Goal: Navigation & Orientation: Find specific page/section

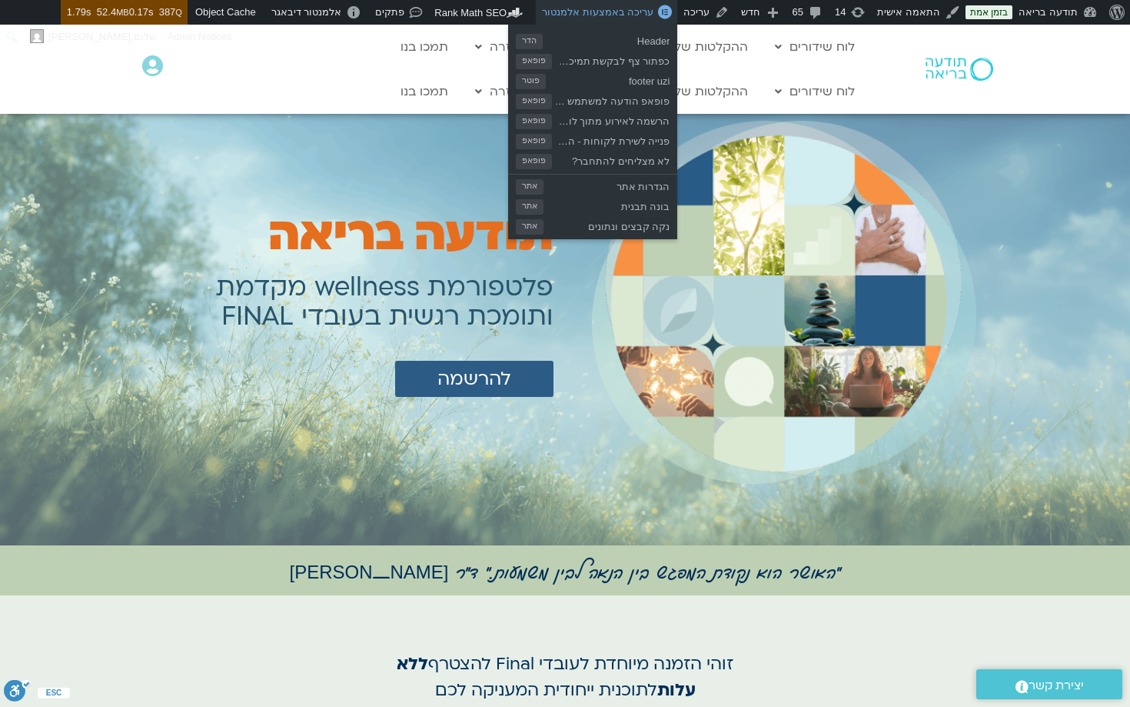
click at [619, 18] on span "עריכה באמצעות אלמנטור" at bounding box center [598, 12] width 112 height 12
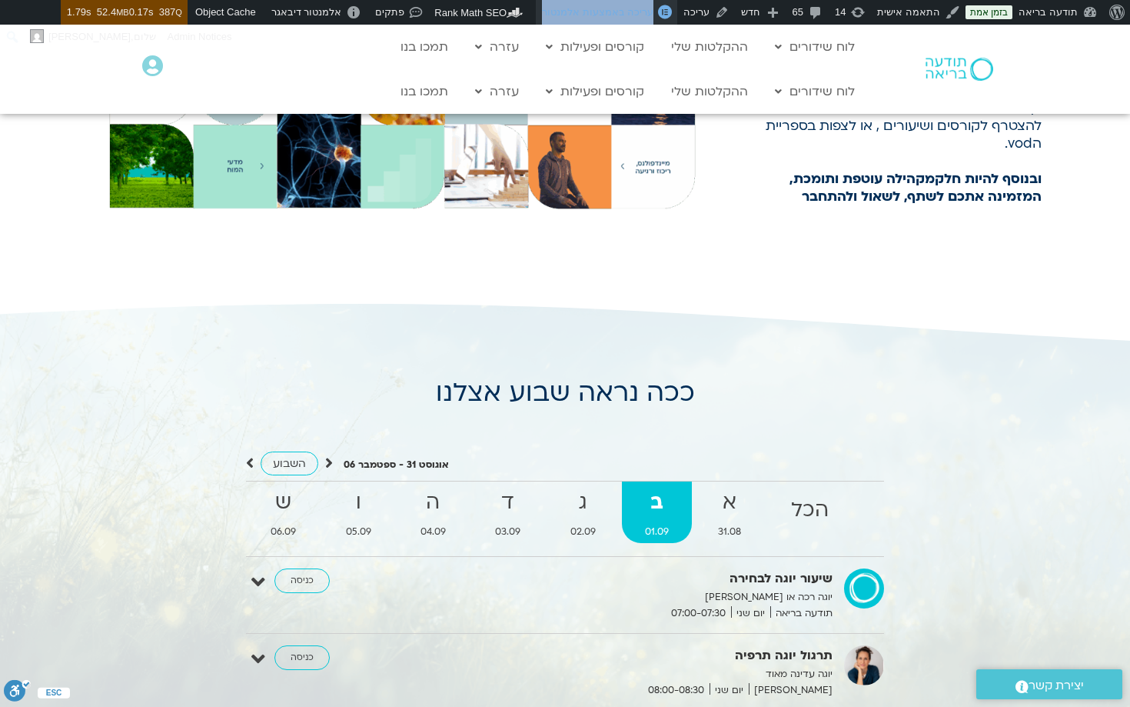
scroll to position [1048, 0]
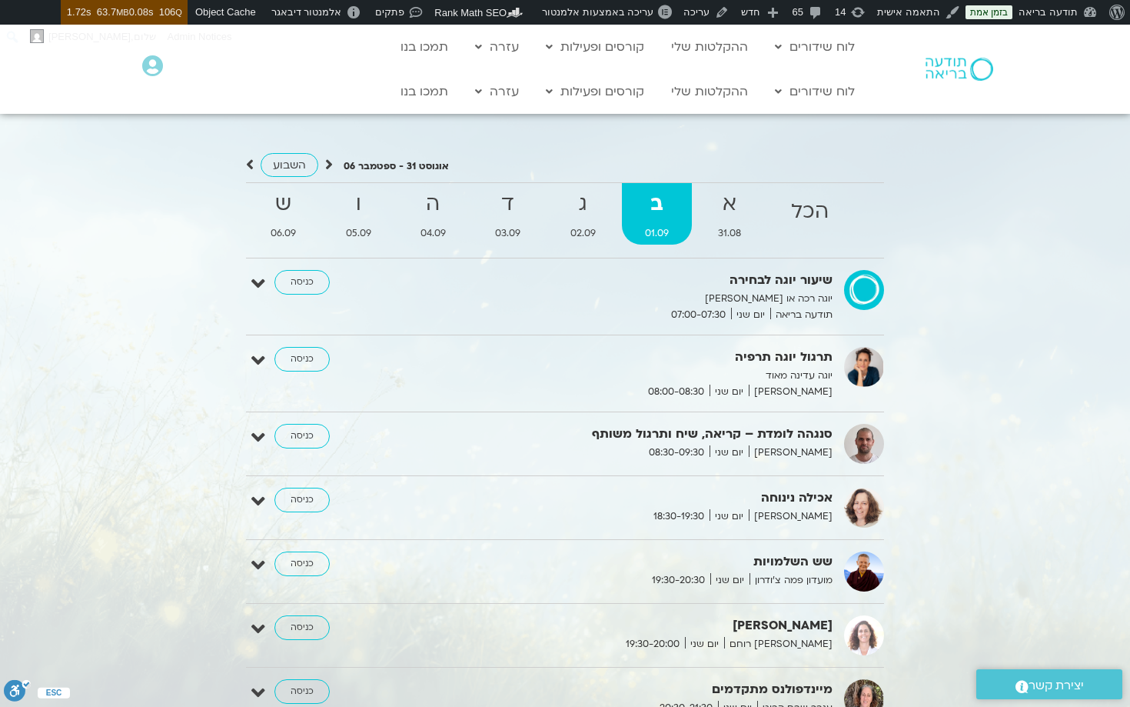
scroll to position [1516, 0]
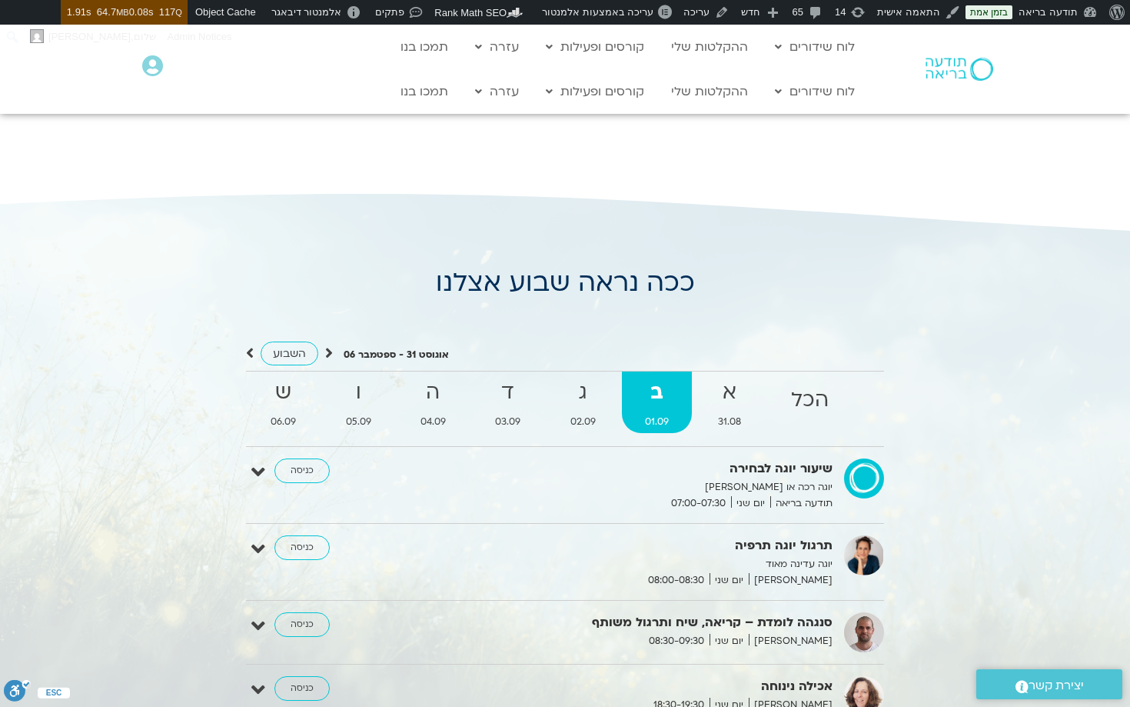
scroll to position [1211, 0]
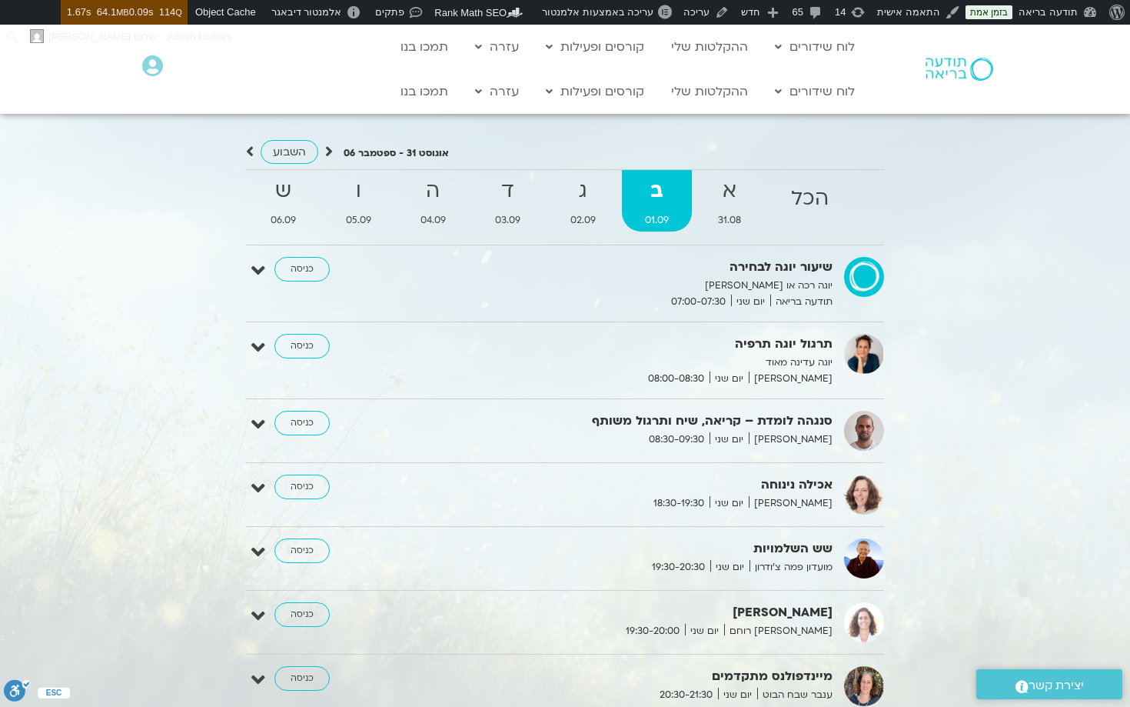
scroll to position [1406, 0]
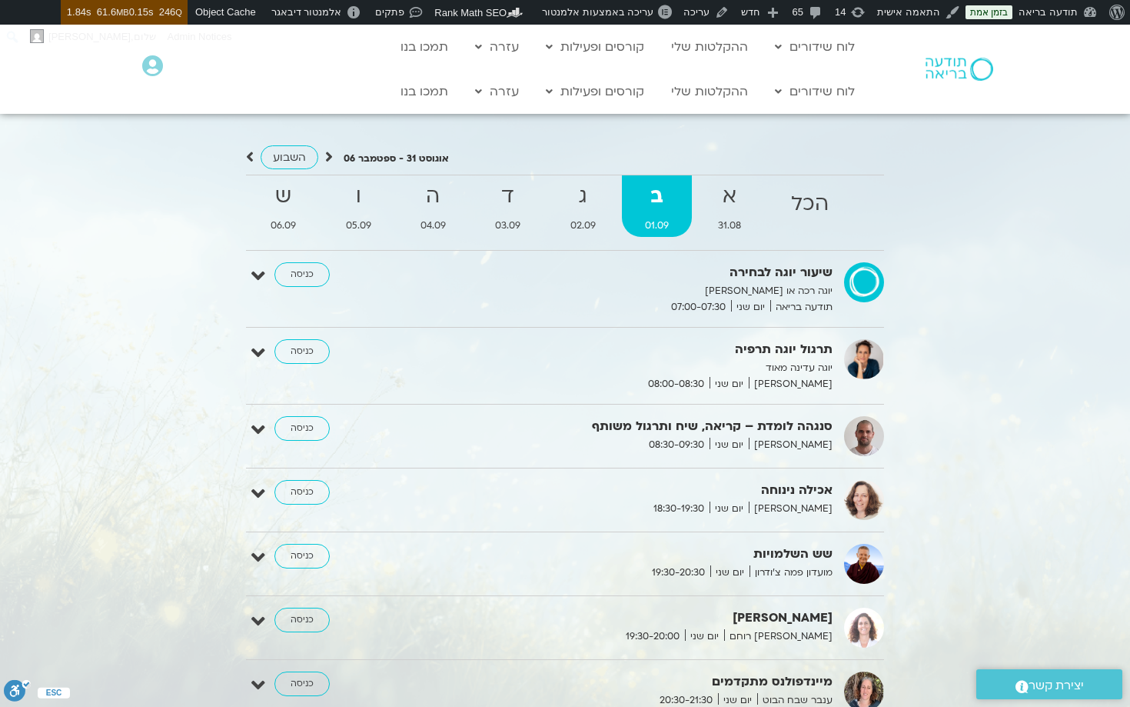
scroll to position [1400, 0]
click at [258, 275] on icon at bounding box center [258, 276] width 14 height 22
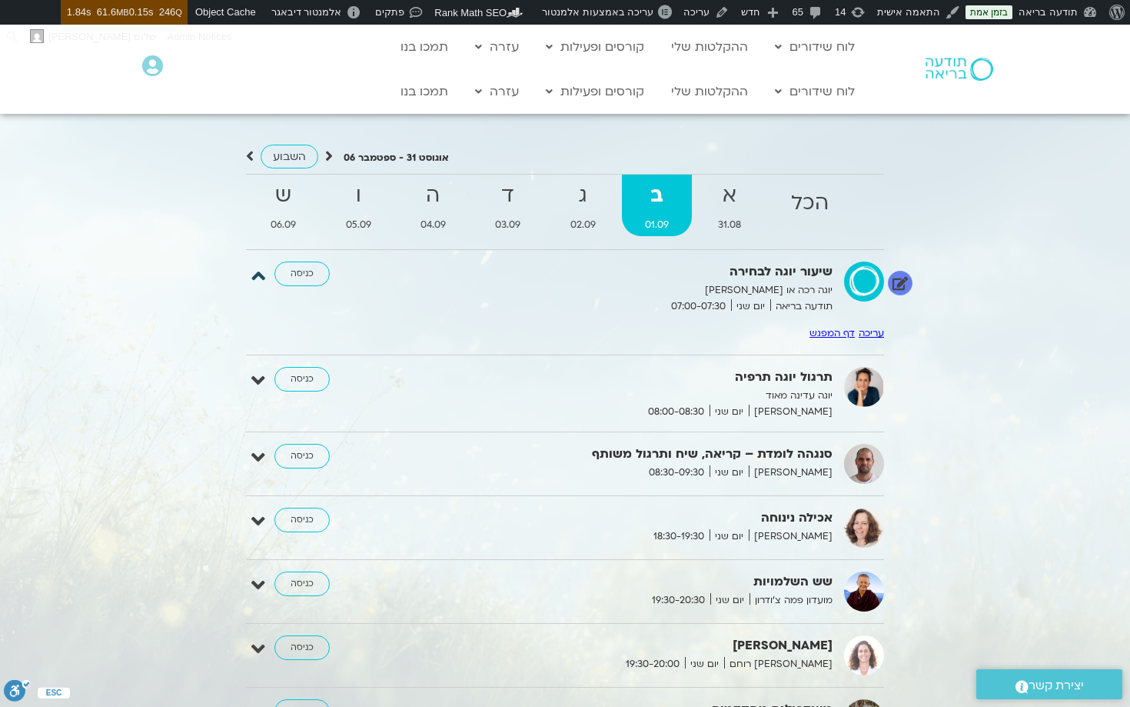
click at [258, 274] on icon at bounding box center [258, 276] width 14 height 22
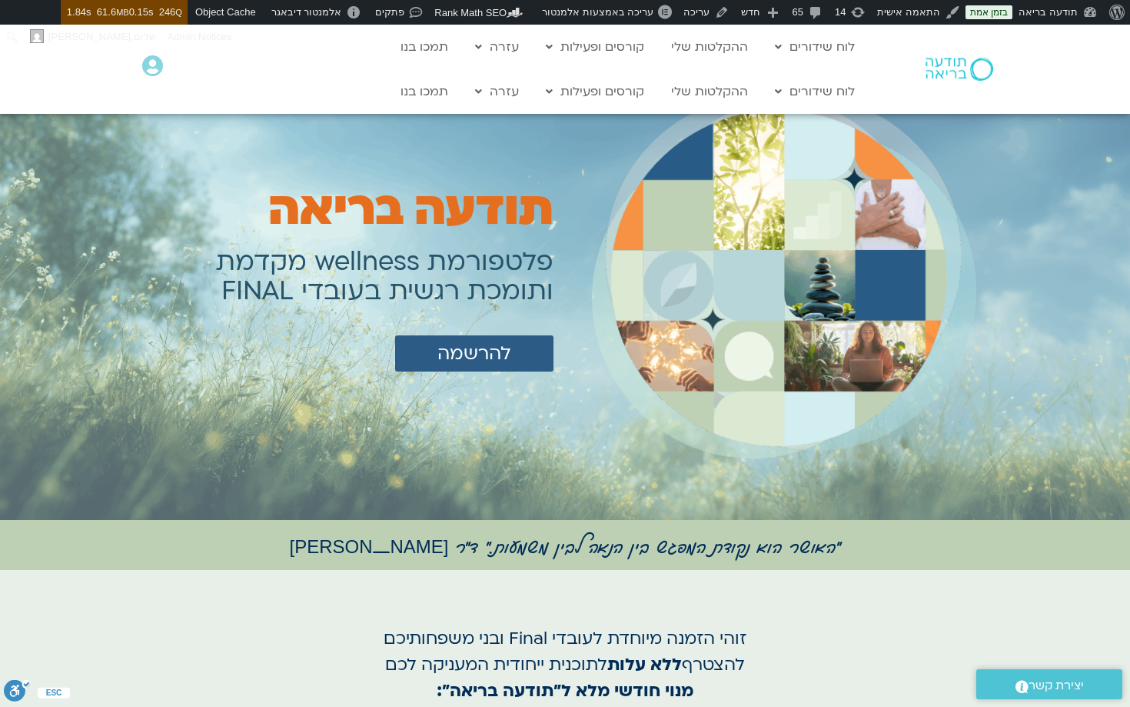
scroll to position [0, 0]
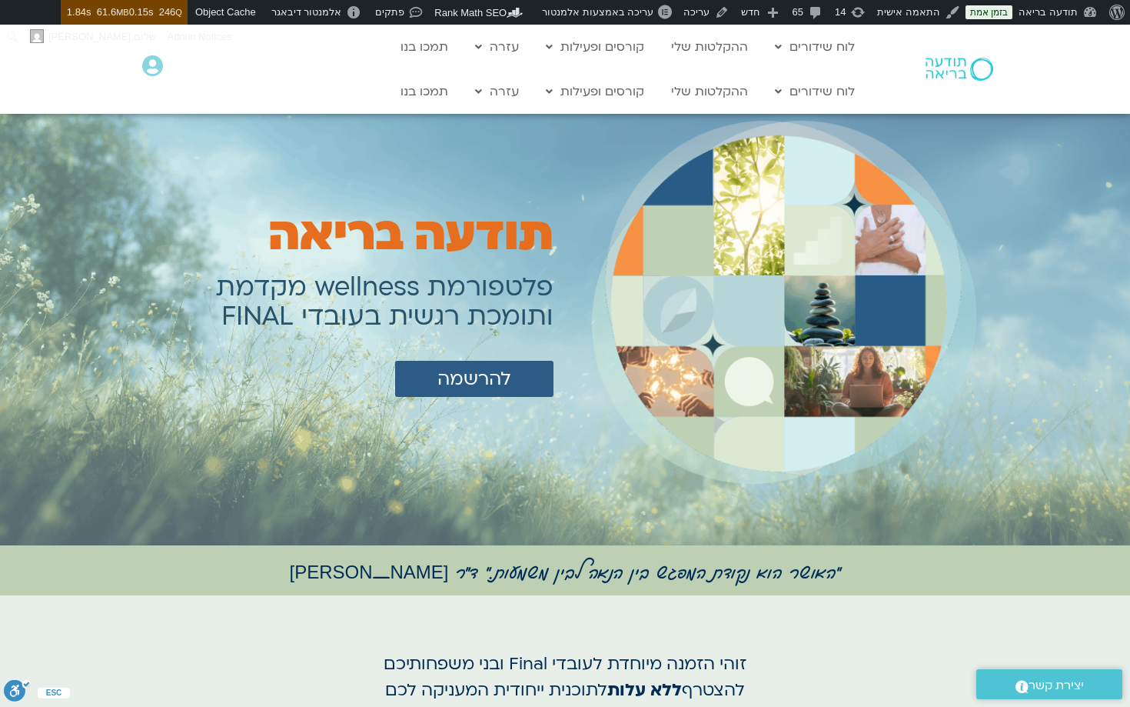
click at [903, 495] on div at bounding box center [784, 302] width 385 height 424
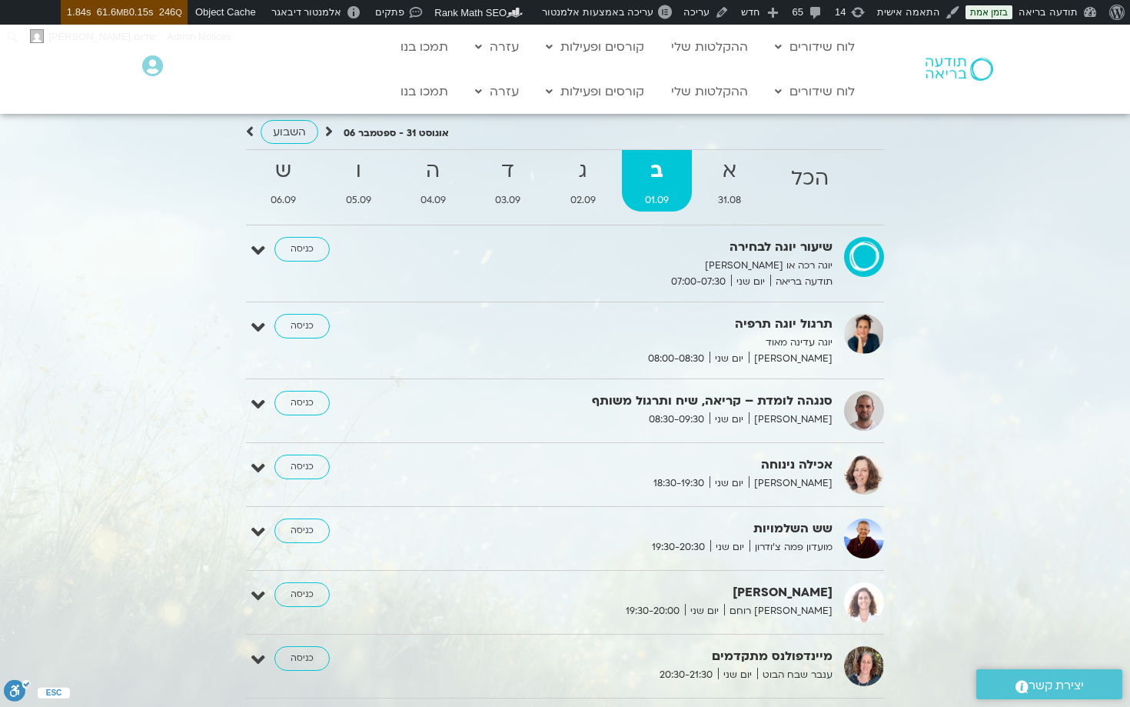
scroll to position [1431, 0]
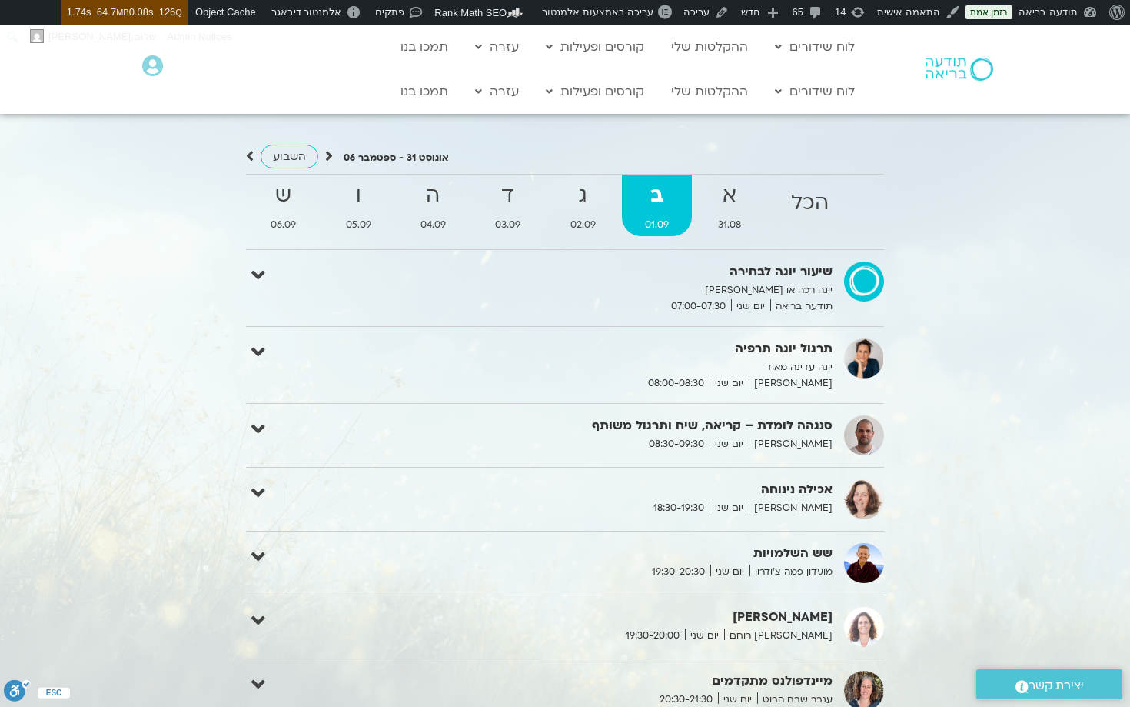
scroll to position [1401, 0]
click at [263, 274] on icon at bounding box center [258, 274] width 14 height 22
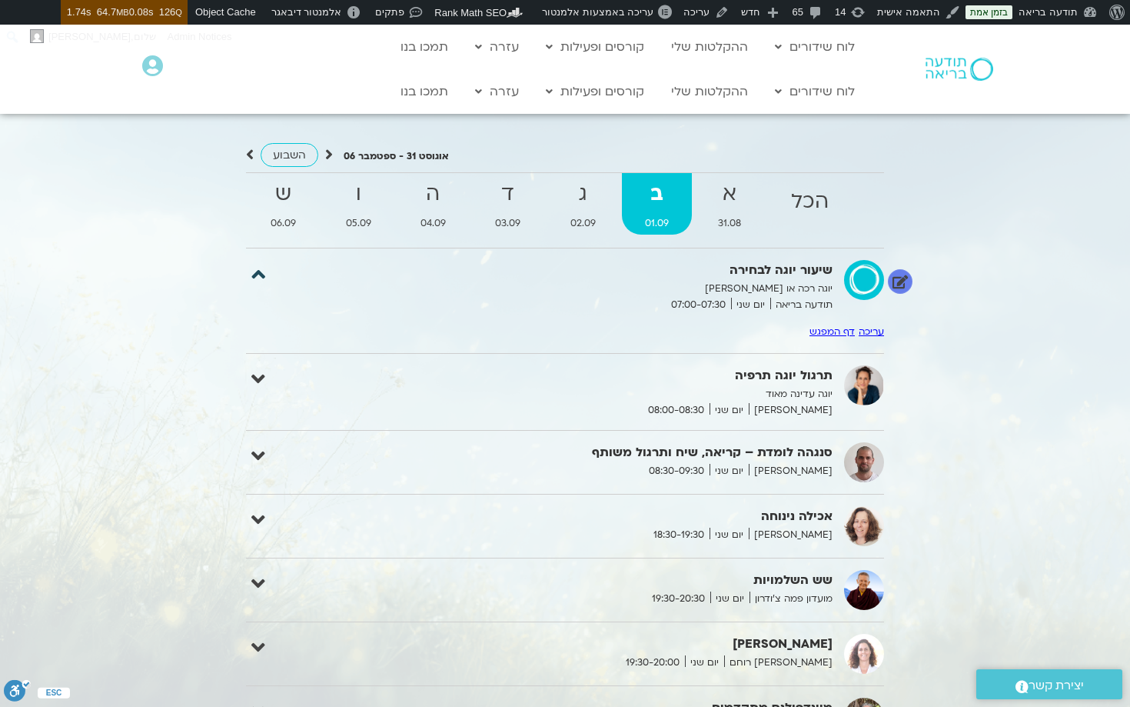
click at [263, 274] on icon at bounding box center [258, 274] width 14 height 22
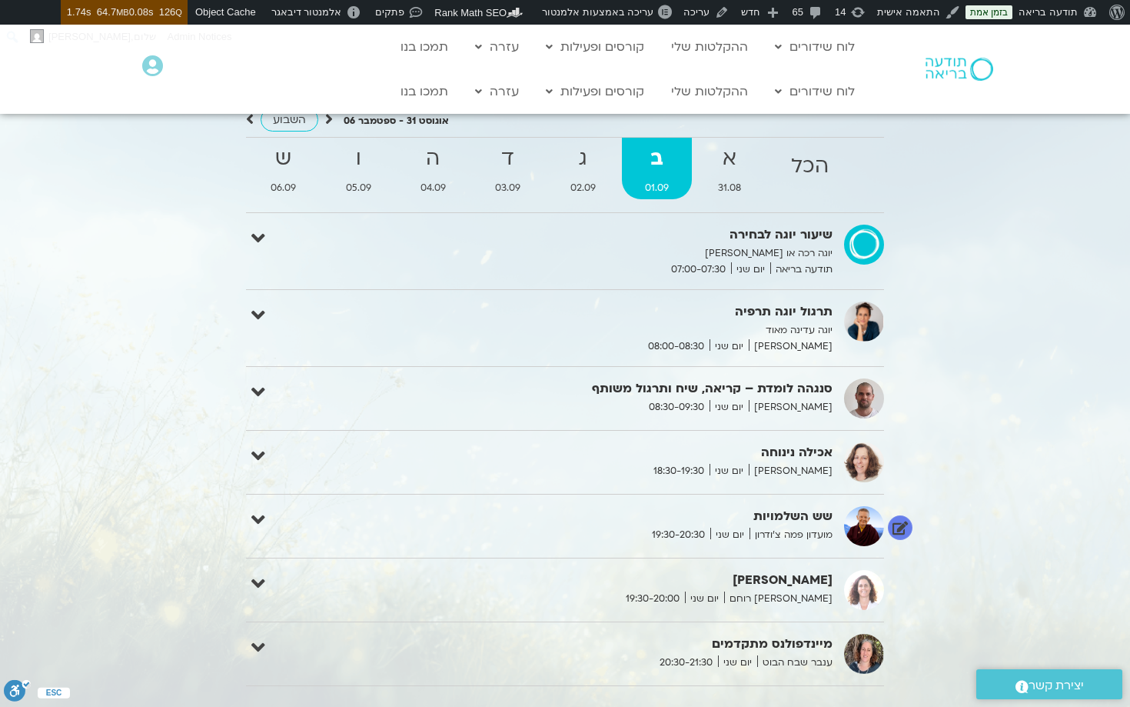
scroll to position [1439, 0]
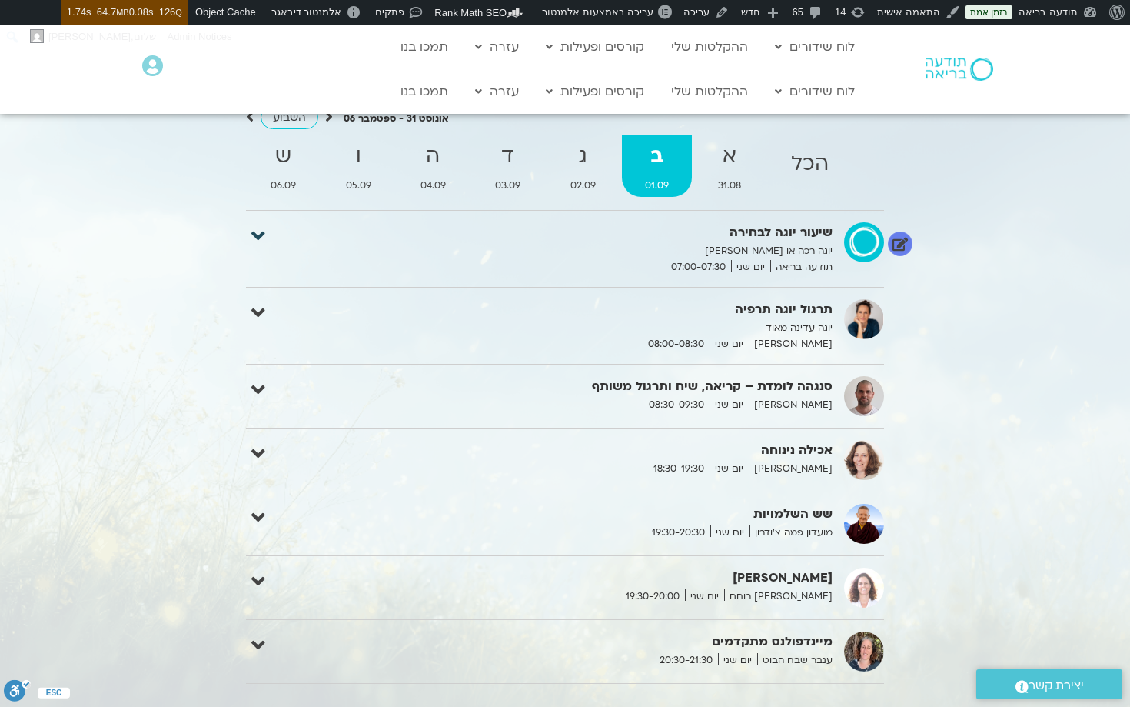
click at [263, 236] on icon at bounding box center [258, 236] width 14 height 22
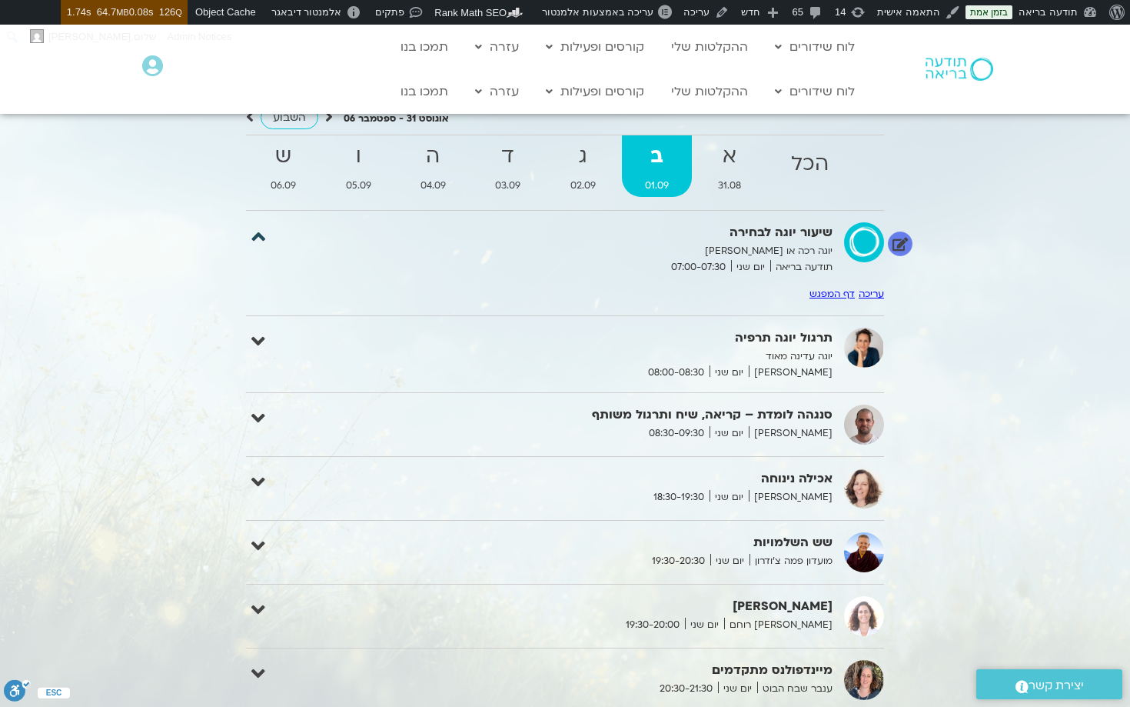
click at [263, 236] on icon at bounding box center [258, 236] width 14 height 22
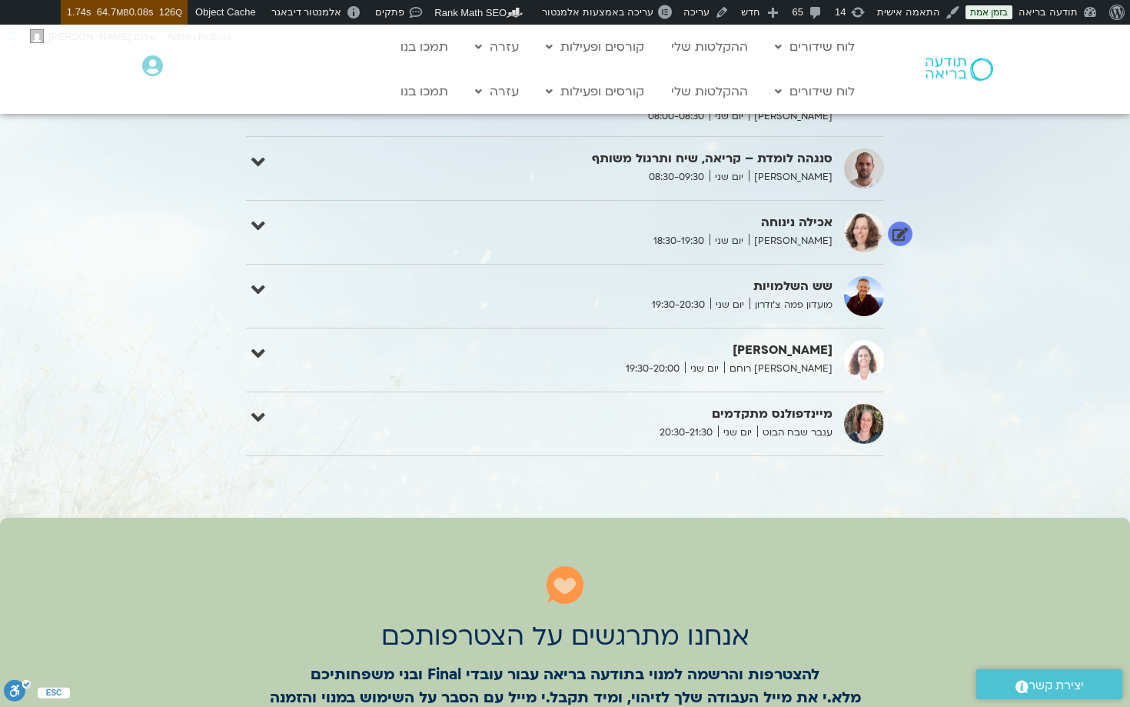
scroll to position [1827, 0]
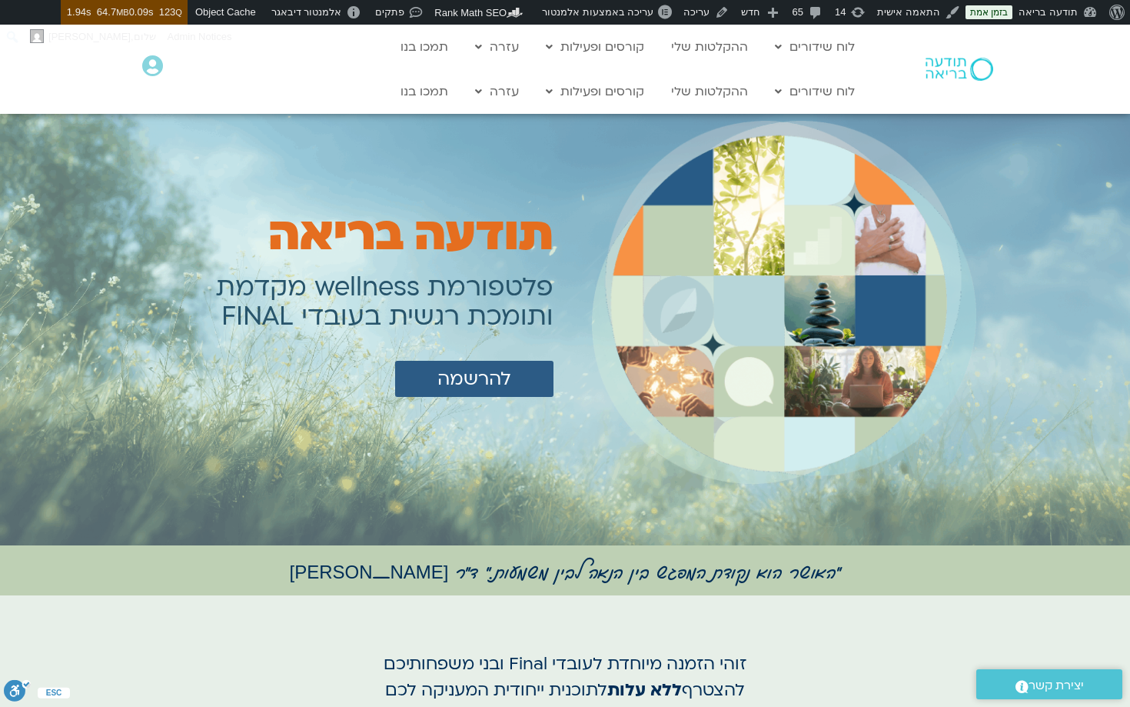
click at [901, 545] on div ""האושר הוא נקודת המפגש בין הנאה לבין משמעות." ד״ר [PERSON_NAME]" at bounding box center [565, 570] width 877 height 50
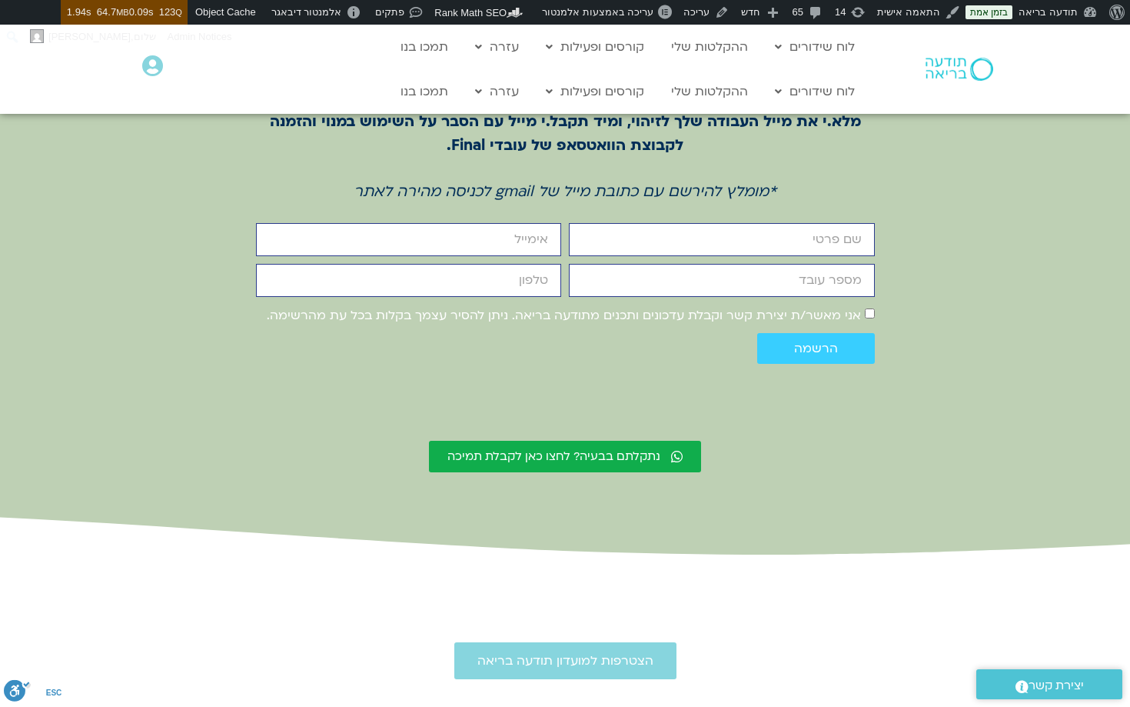
scroll to position [2236, 0]
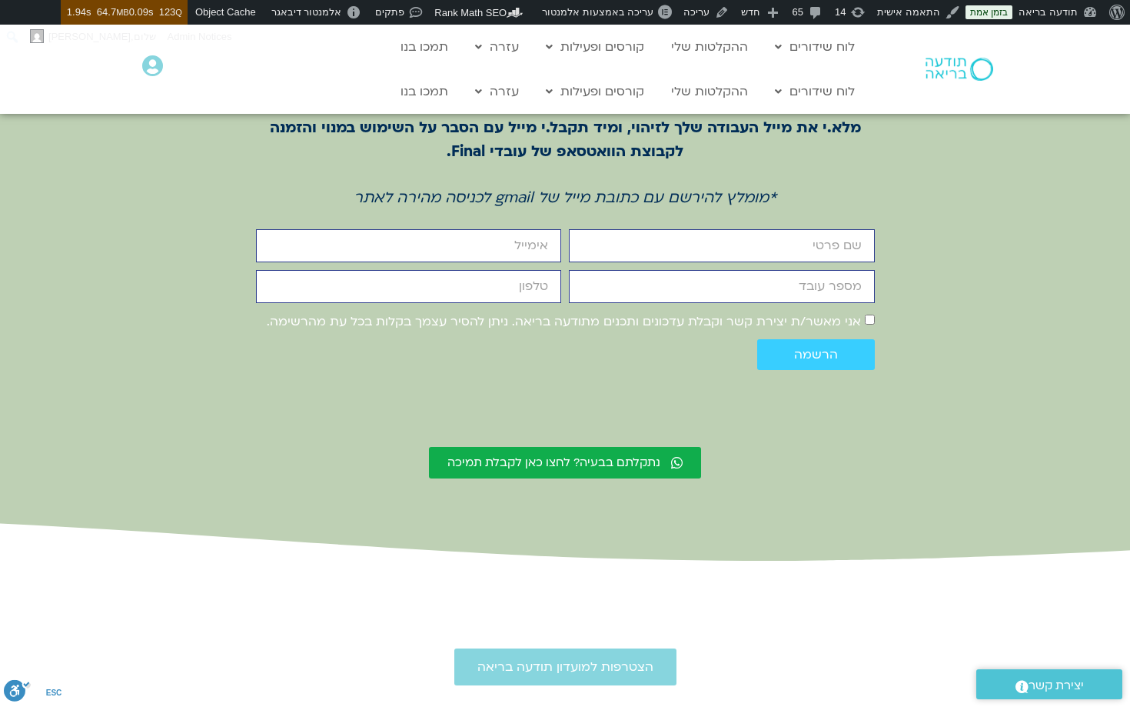
click at [955, 137] on section "אנחנו מתרגשים על הצטרפותכם להצטרפות והרשמה למנוי בתודעה בריאה עבור עובדי Final …" at bounding box center [565, 255] width 1130 height 615
click at [927, 281] on section "אנחנו מתרגשים על הצטרפותכם להצטרפות והרשמה למנוי בתודעה בריאה עבור עובדי Final …" at bounding box center [565, 255] width 1130 height 615
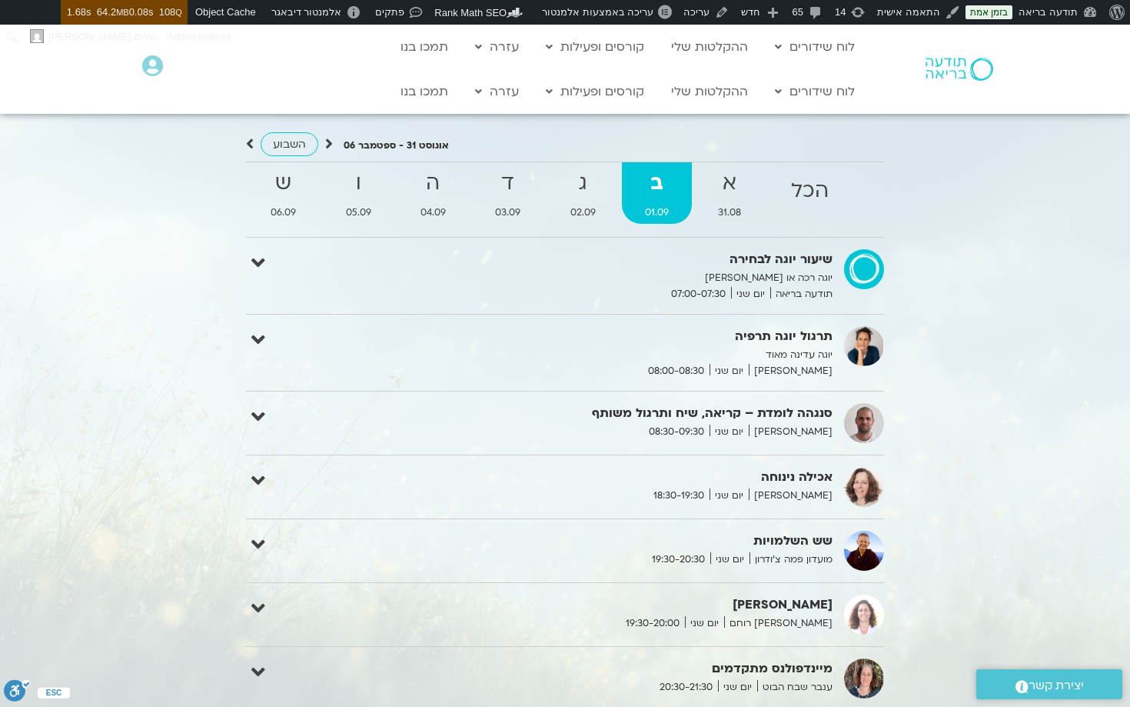
scroll to position [1295, 0]
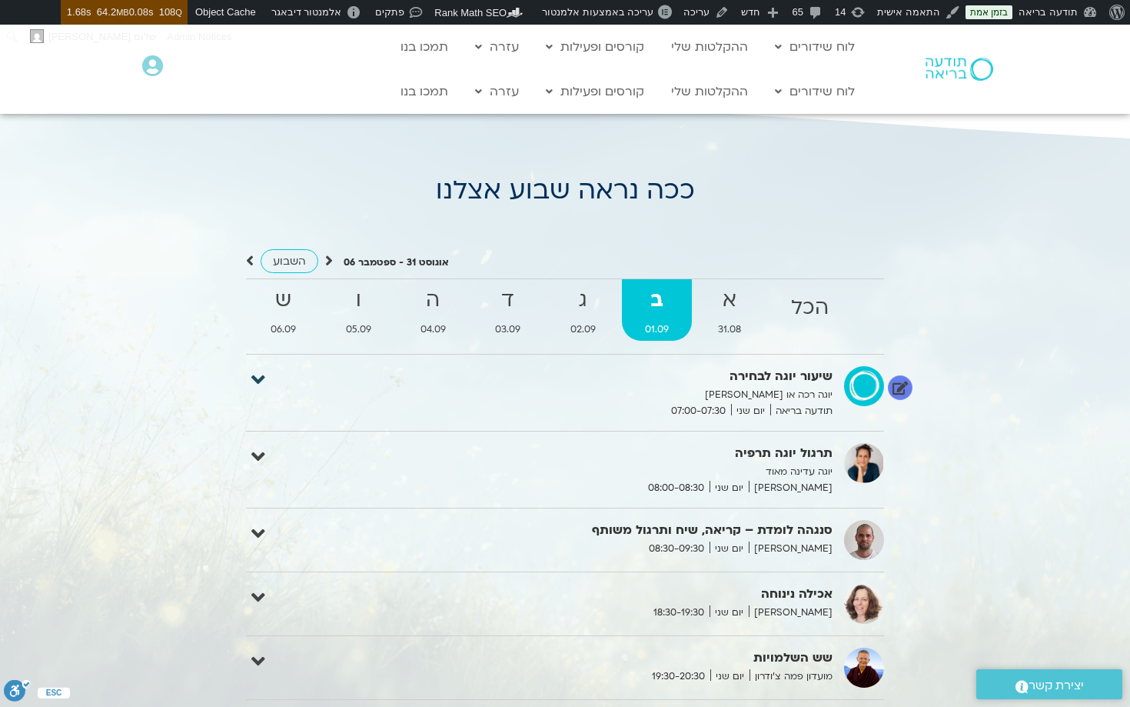
click at [258, 380] on icon at bounding box center [258, 380] width 14 height 22
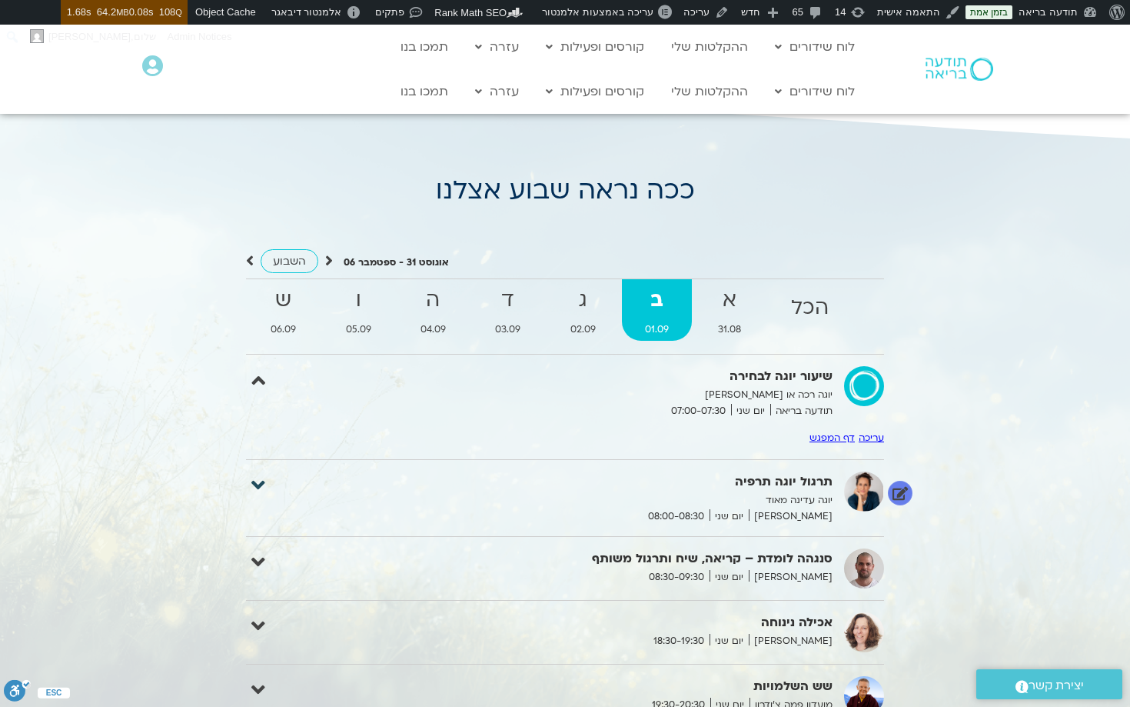
click at [259, 484] on icon at bounding box center [258, 485] width 14 height 22
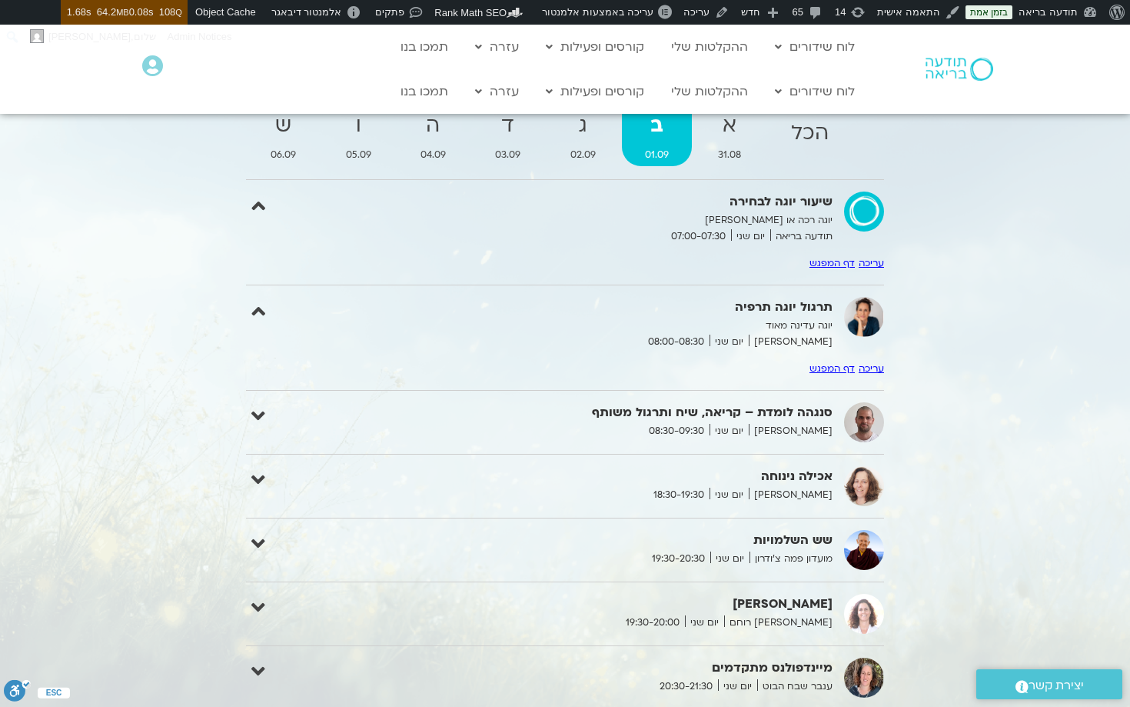
scroll to position [1500, 0]
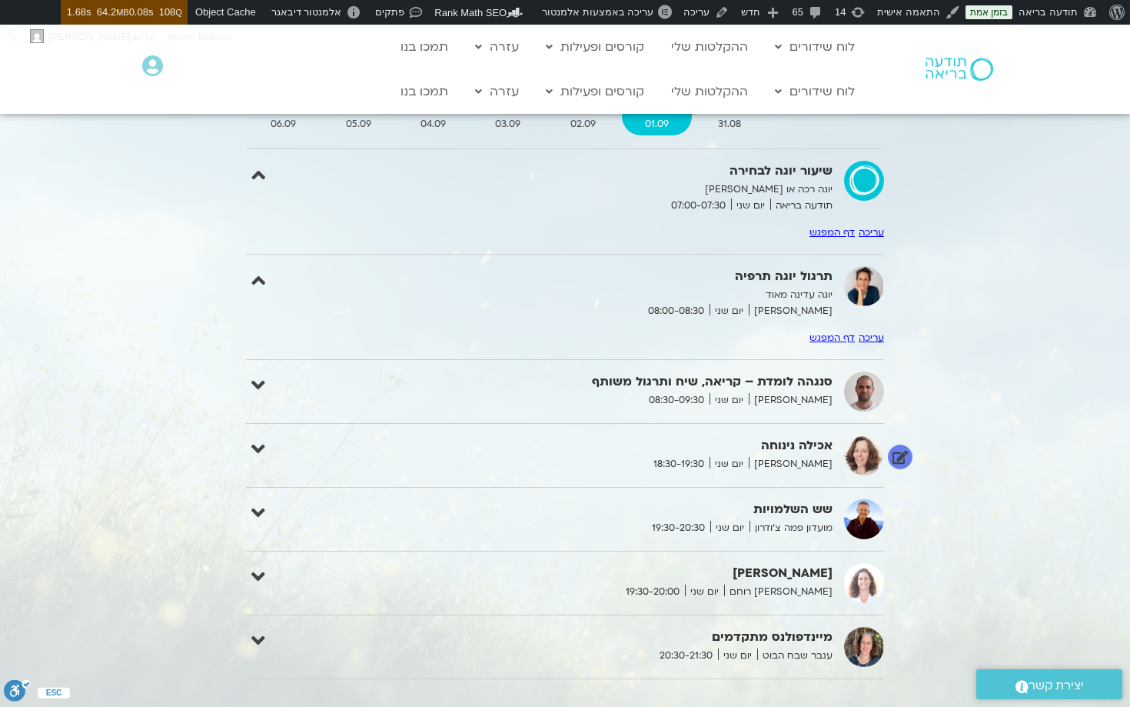
click at [251, 452] on div "אכילה נינוחה נעמה כהן יום שני 18:30-19:30 עריכה דף המפגש" at bounding box center [565, 455] width 638 height 40
click at [256, 448] on icon at bounding box center [258, 449] width 14 height 22
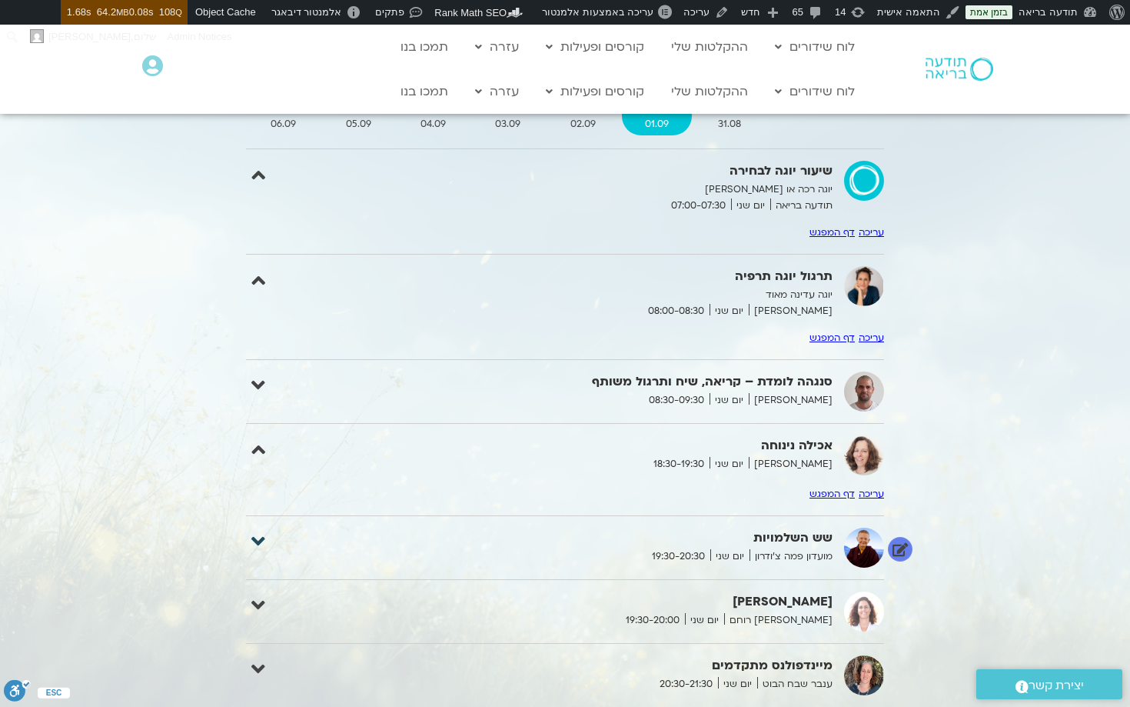
click at [258, 543] on icon at bounding box center [258, 542] width 14 height 22
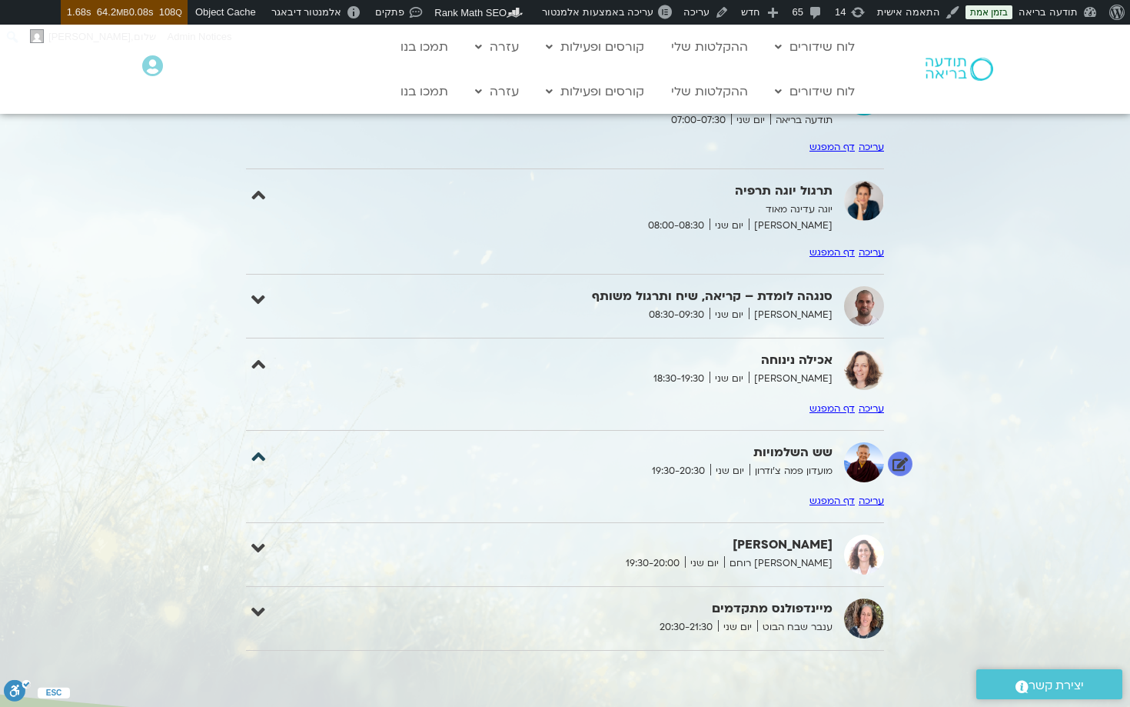
scroll to position [1587, 0]
click at [263, 545] on icon at bounding box center [258, 547] width 14 height 22
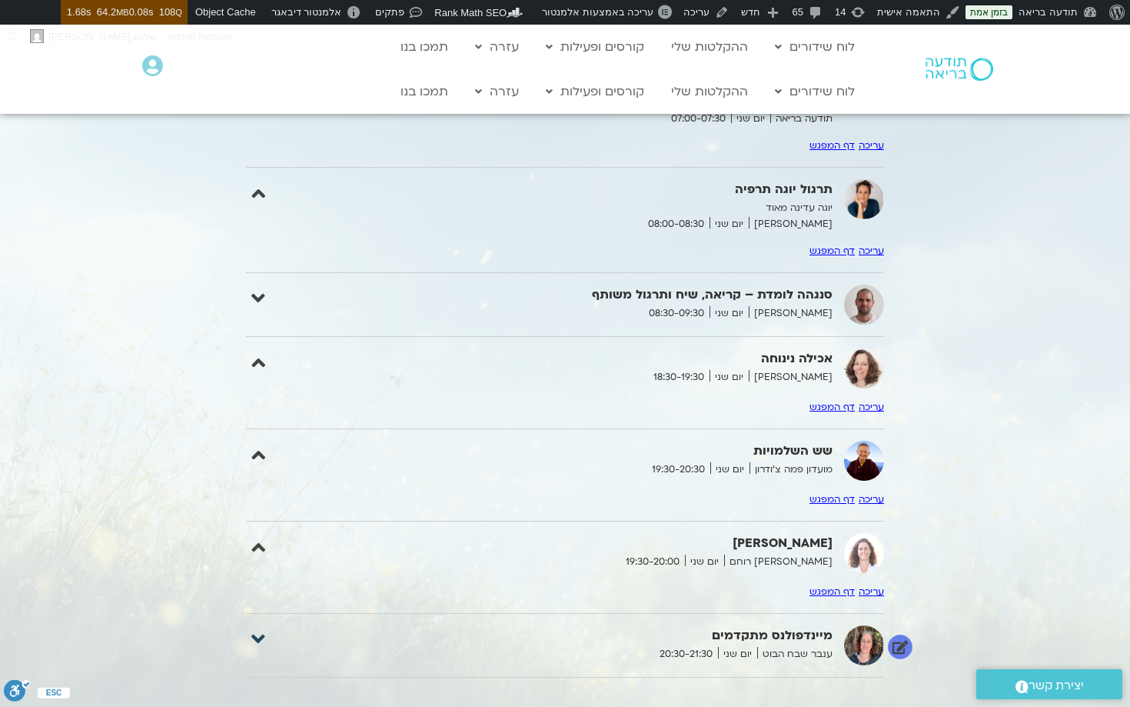
click at [262, 634] on icon at bounding box center [258, 639] width 14 height 22
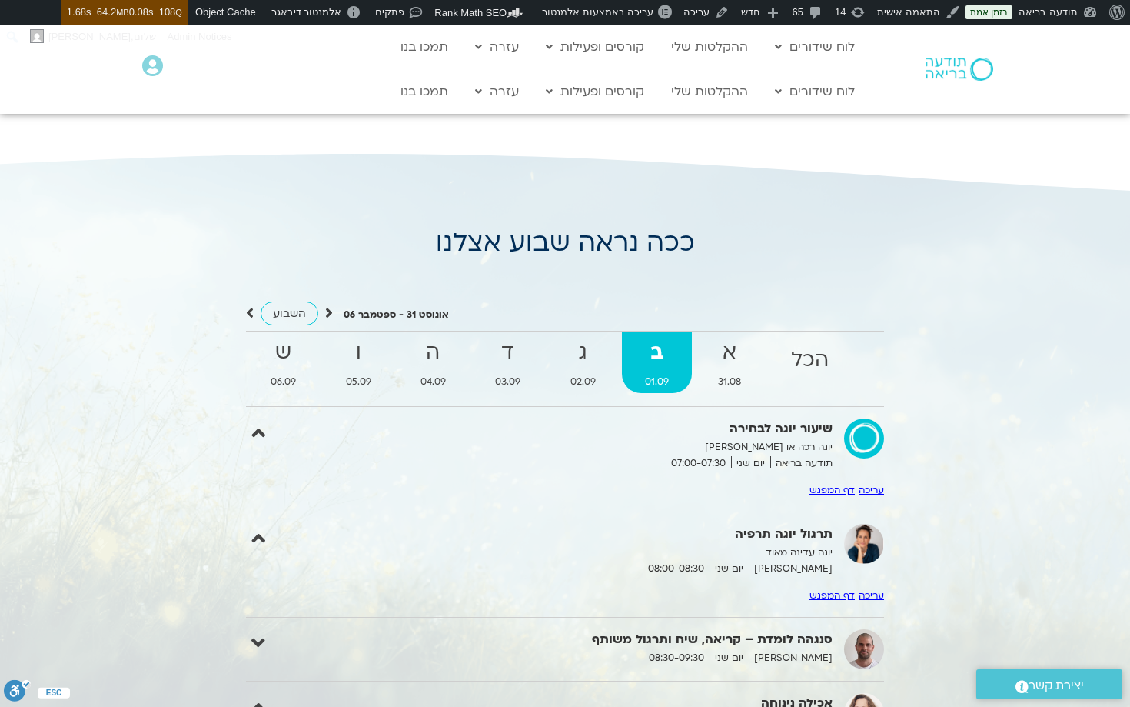
scroll to position [1246, 0]
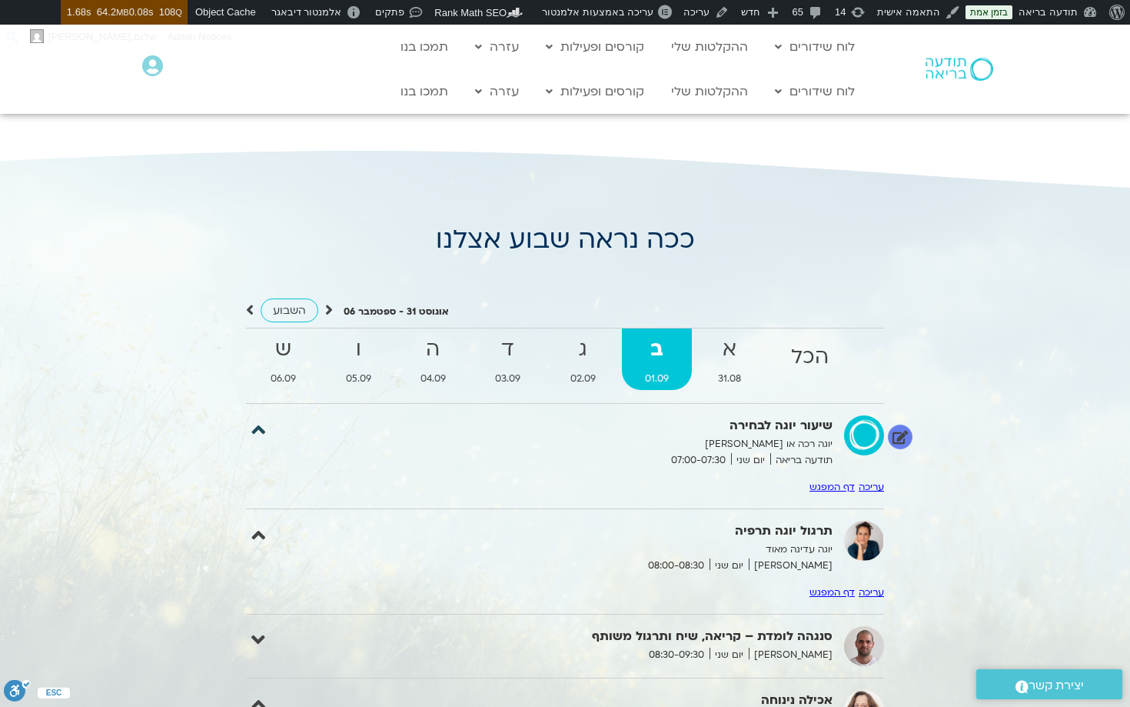
click at [263, 427] on icon at bounding box center [258, 429] width 14 height 22
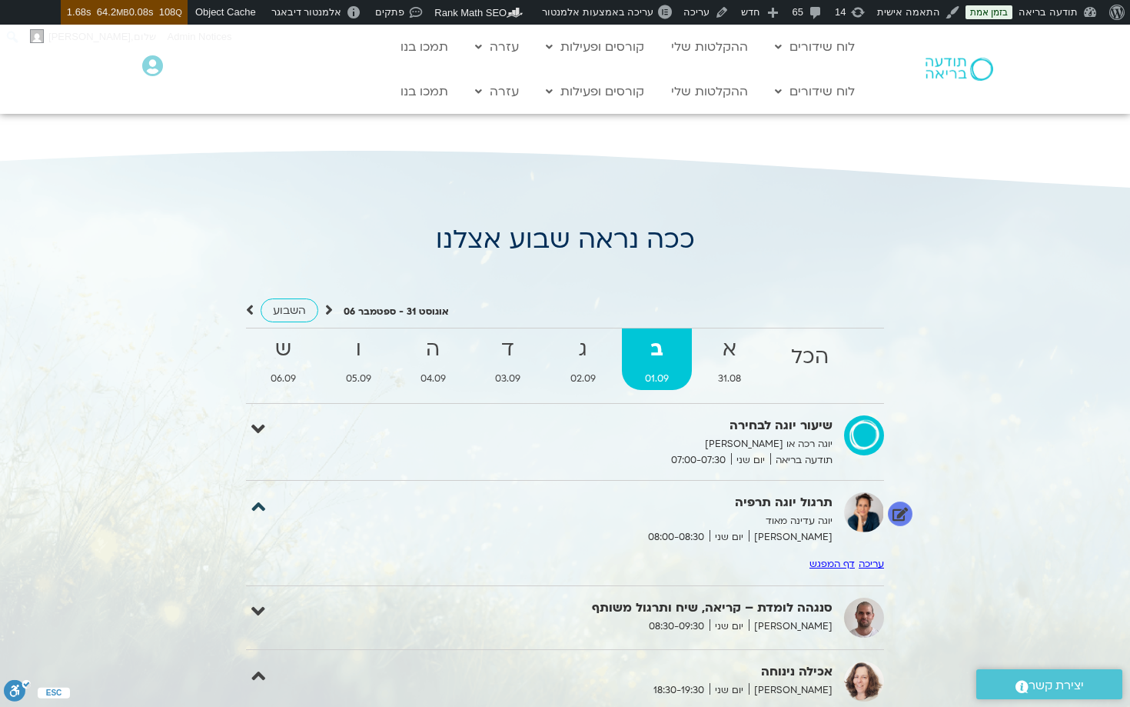
click at [263, 506] on icon at bounding box center [258, 506] width 14 height 22
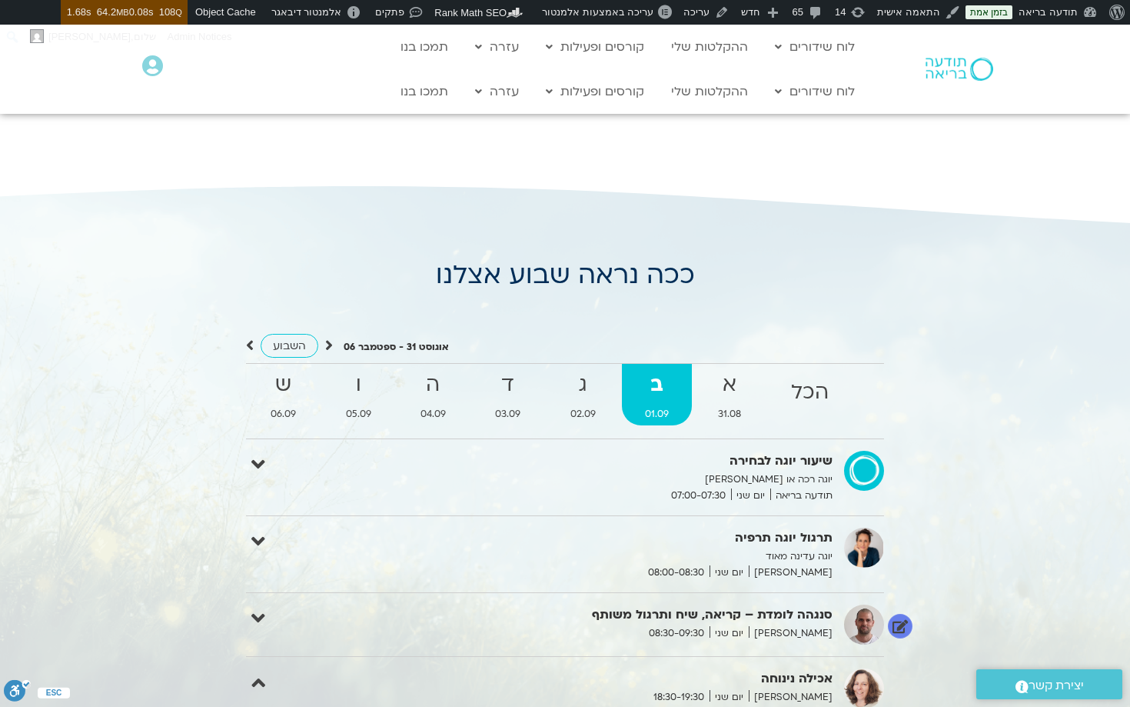
scroll to position [1182, 0]
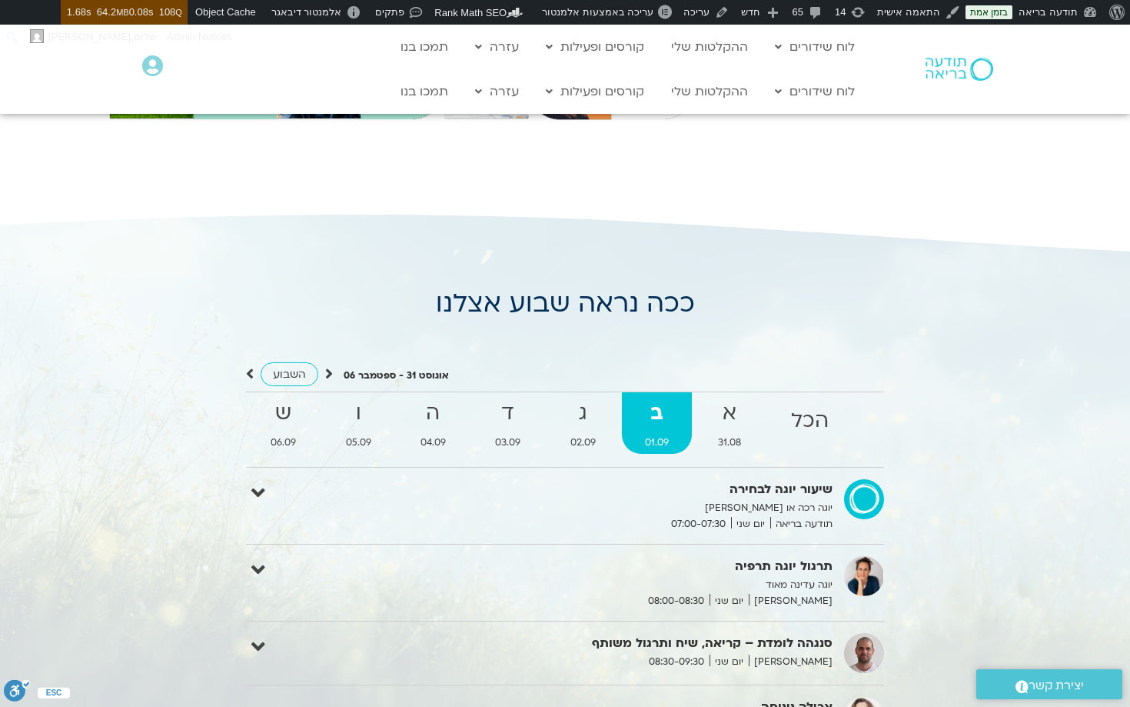
click at [651, 347] on div "אוגוסט 31 - ספטמבר 06 השבוע להציג אירועים שפתוחים עבורי הכל א 31.08 ב 01.09 ג 0…" at bounding box center [565, 700] width 684 height 732
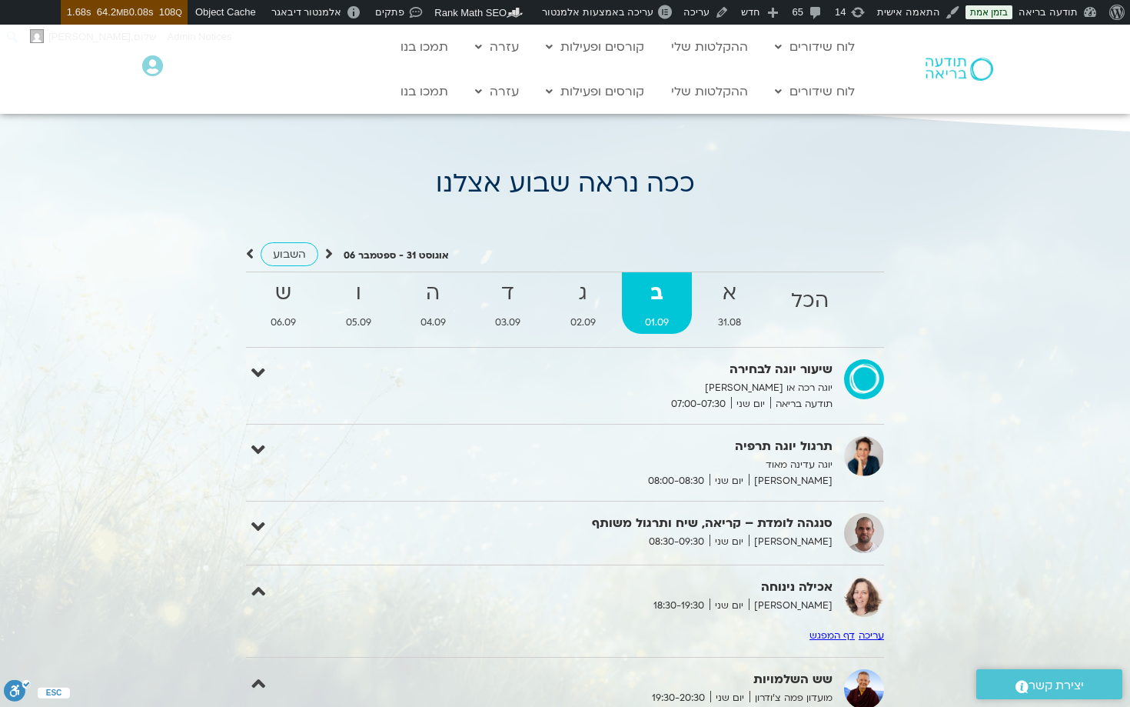
scroll to position [1275, 0]
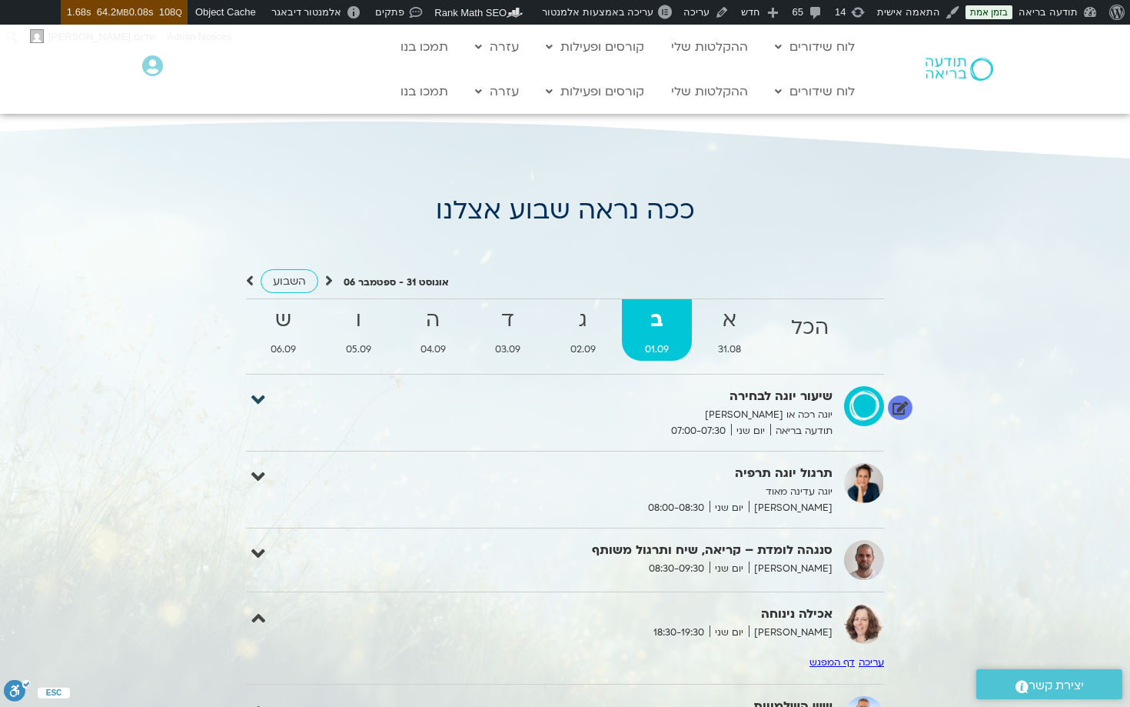
click at [258, 401] on icon at bounding box center [258, 400] width 14 height 22
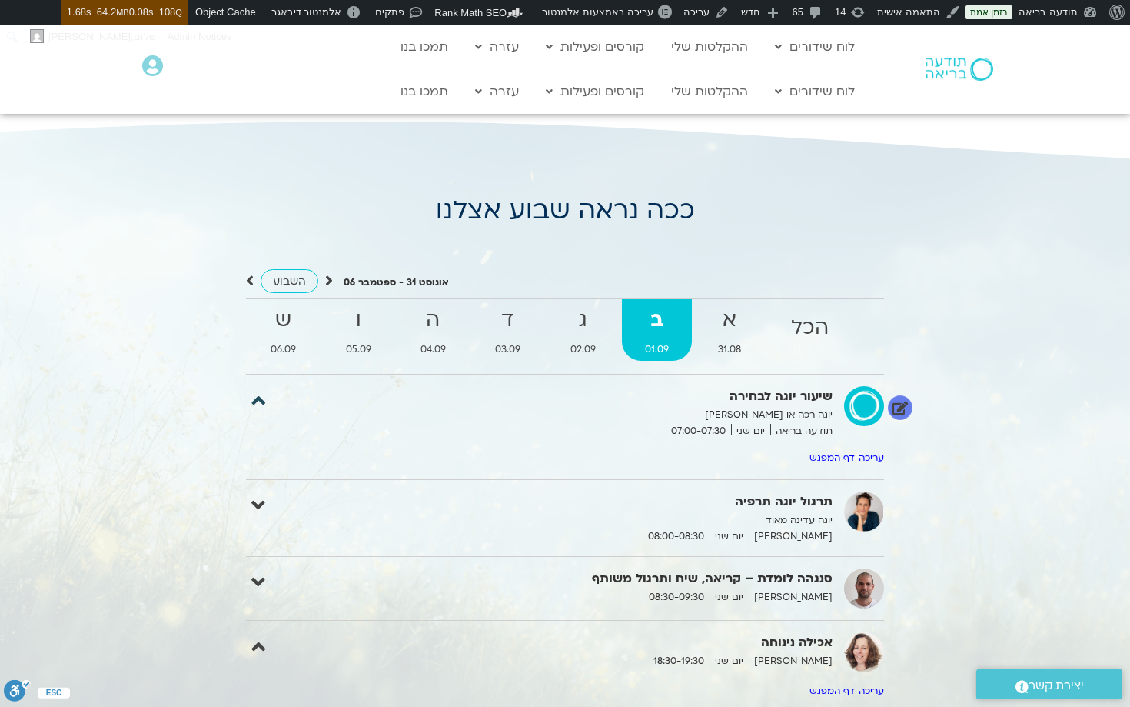
click at [258, 401] on icon at bounding box center [258, 400] width 14 height 22
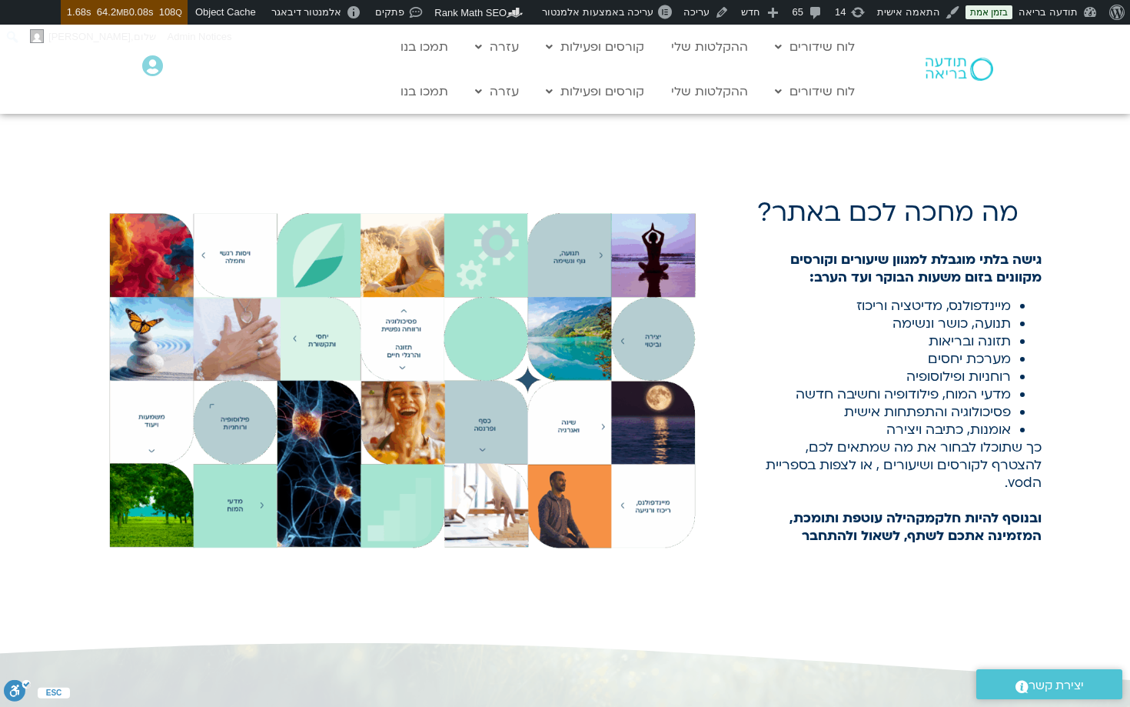
scroll to position [741, 0]
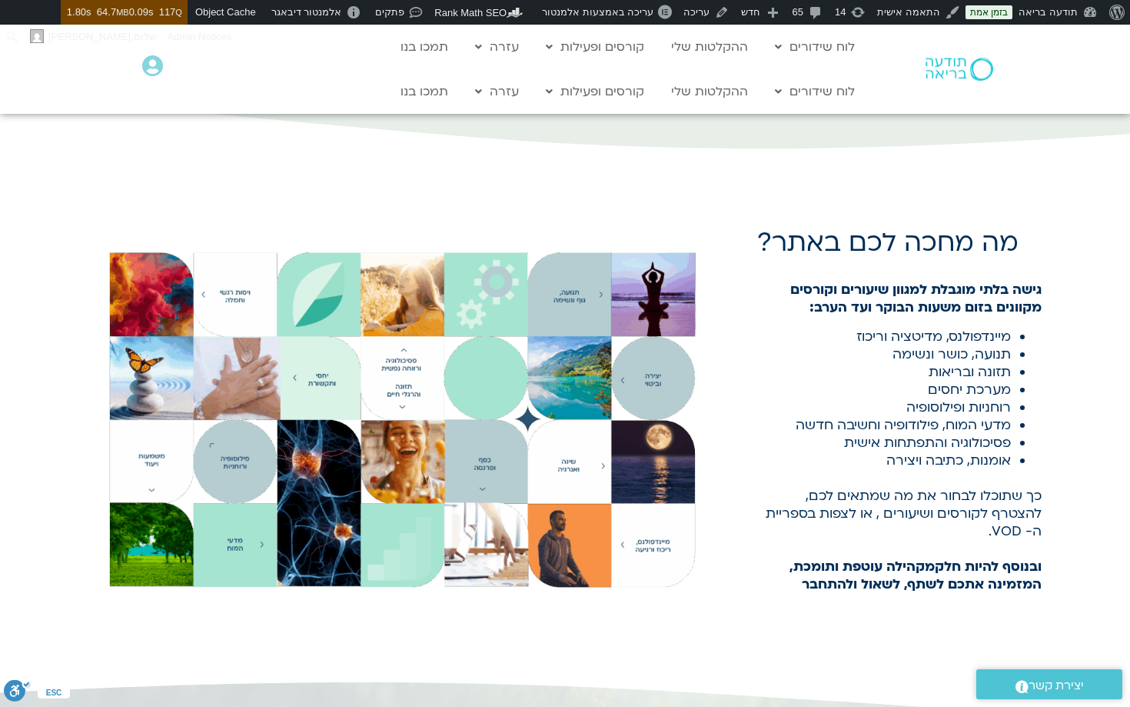
scroll to position [813, 0]
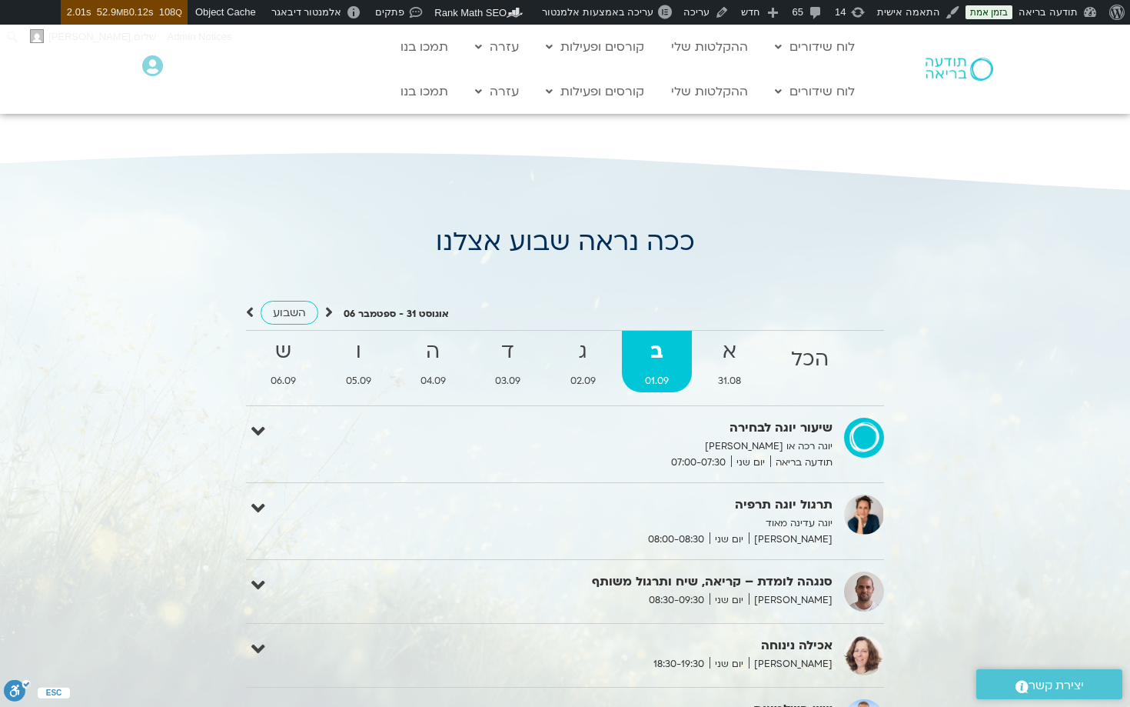
scroll to position [1242, 0]
click at [670, 293] on div "אוגוסט 31 - ספטמבר 06 השבוע להציג אירועים שפתוחים עבורי הכל א 31.08 ב 01.09 ג 0…" at bounding box center [565, 583] width 684 height 618
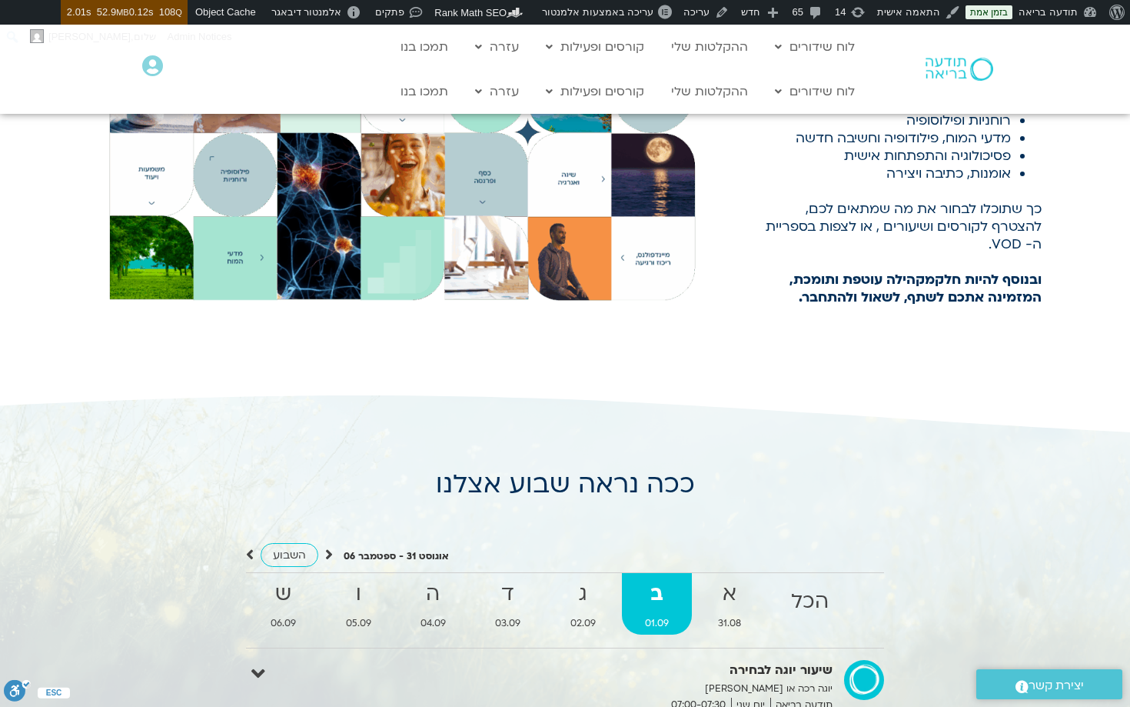
scroll to position [1004, 0]
